Goal: Navigation & Orientation: Find specific page/section

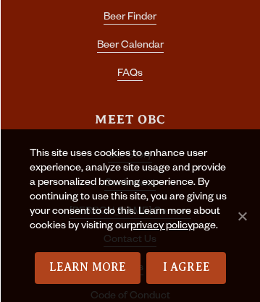
scroll to position [10, 0]
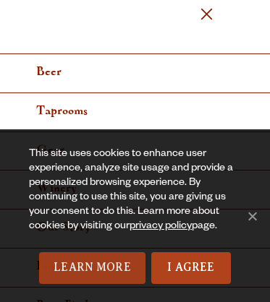
click at [92, 268] on link "Learn More" at bounding box center [92, 268] width 106 height 32
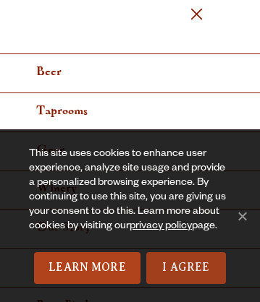
click at [185, 268] on link "I Agree" at bounding box center [186, 268] width 80 height 32
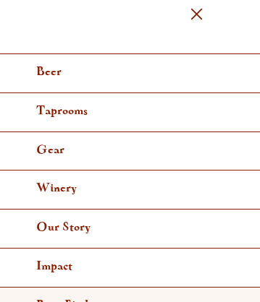
click at [124, 288] on link "Beer Finder" at bounding box center [130, 307] width 260 height 39
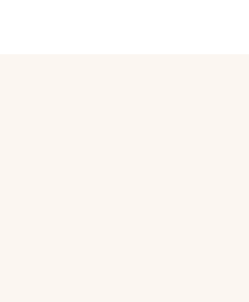
scroll to position [3695, 0]
